Goal: Task Accomplishment & Management: Manage account settings

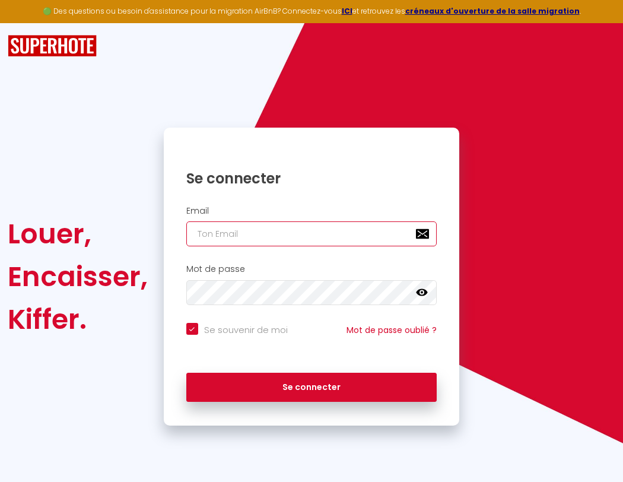
type input "s"
checkbox input "true"
type input "su"
checkbox input "true"
type input "sup"
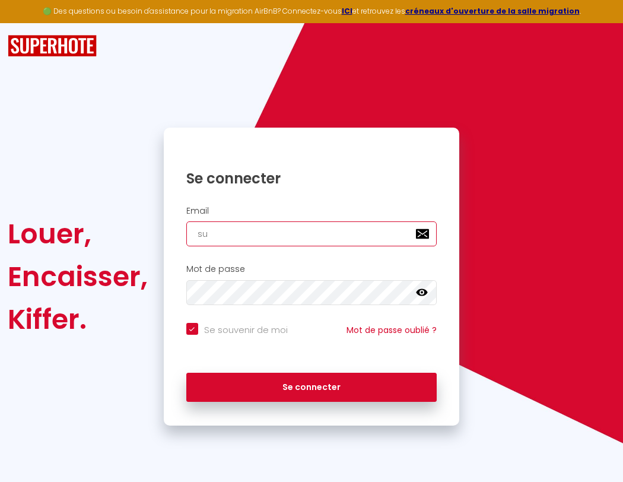
checkbox input "true"
type input "supe"
checkbox input "true"
type input "super"
checkbox input "true"
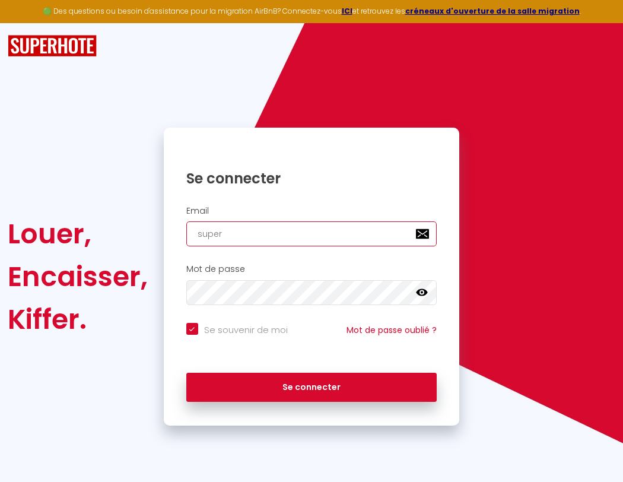
type input "superb"
checkbox input "true"
type input "superbo"
checkbox input "true"
type input "s"
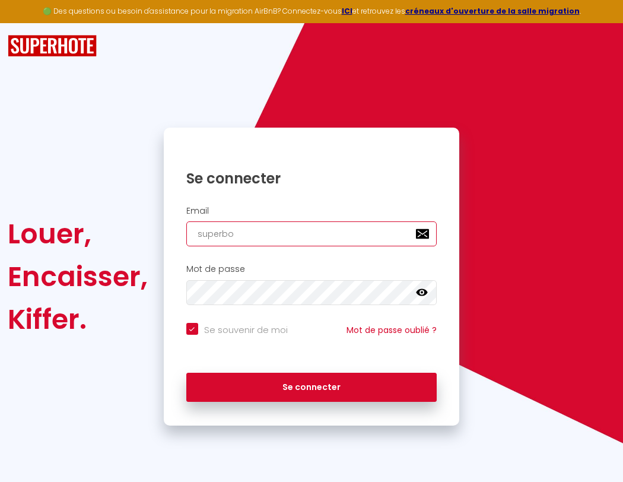
checkbox input "true"
type input "su"
checkbox input "true"
type input "superbord"
checkbox input "true"
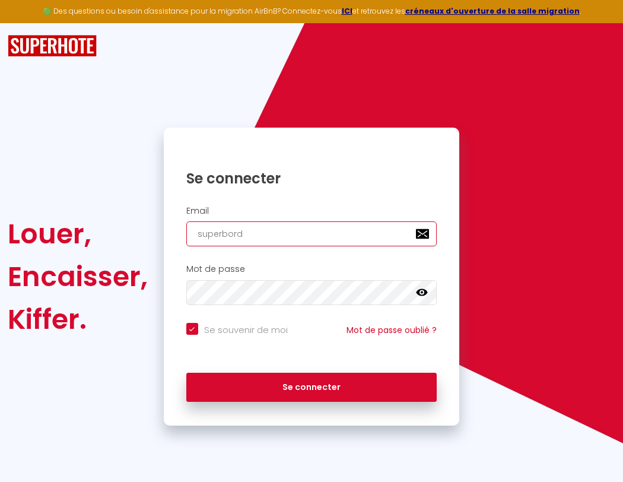
type input "superborde"
checkbox input "true"
type input "superbordea"
checkbox input "true"
type input "super"
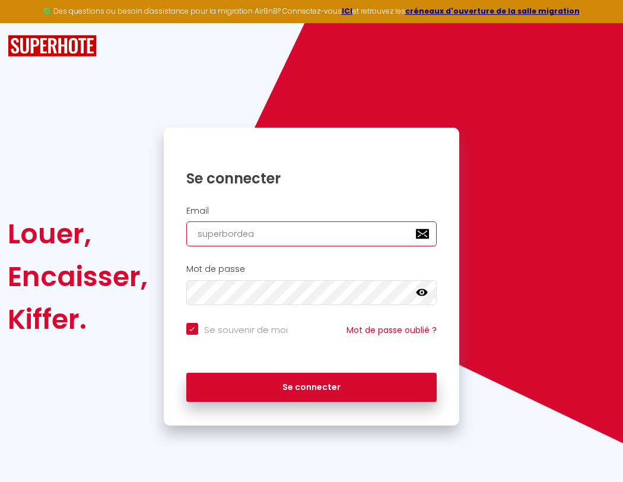
checkbox input "true"
type input "superbordeau"
checkbox input "true"
type input "superb"
checkbox input "true"
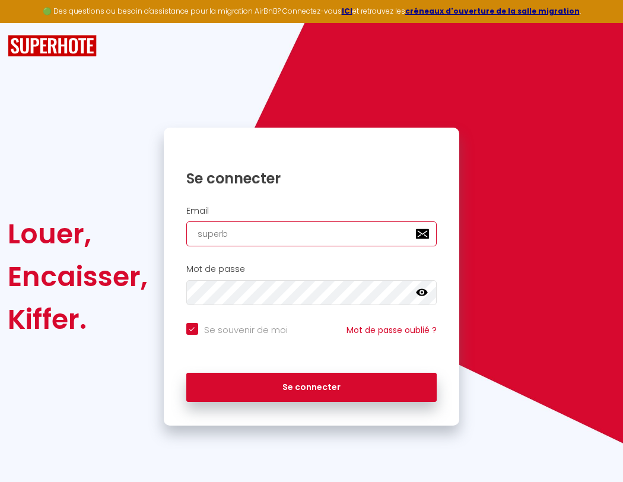
type input "superbordeaux"
checkbox input "true"
type input "s"
checkbox input "true"
type input "superbo"
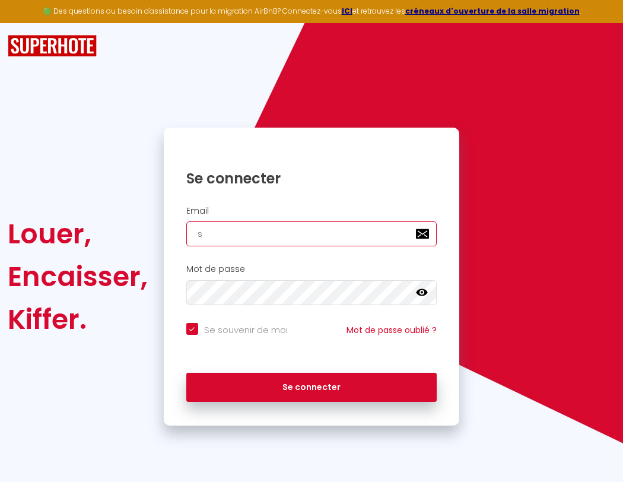
checkbox input "true"
type input "su"
checkbox input "true"
type input "superbor"
checkbox input "true"
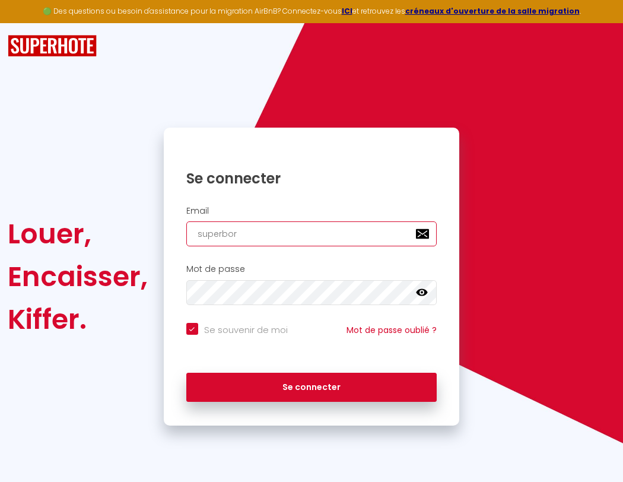
type input "sup"
checkbox input "true"
type input "superbord"
checkbox input "true"
type input "supe"
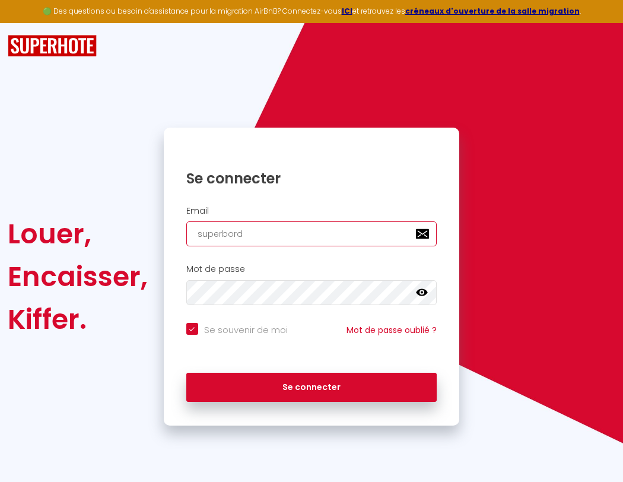
checkbox input "true"
type input "superborde"
checkbox input "true"
type input "super"
checkbox input "true"
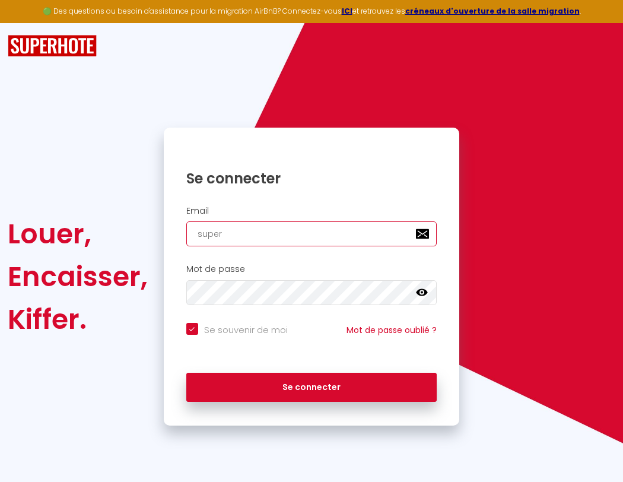
type input "superbordea"
checkbox input "true"
type input "superb"
checkbox input "true"
